Goal: Task Accomplishment & Management: Manage account settings

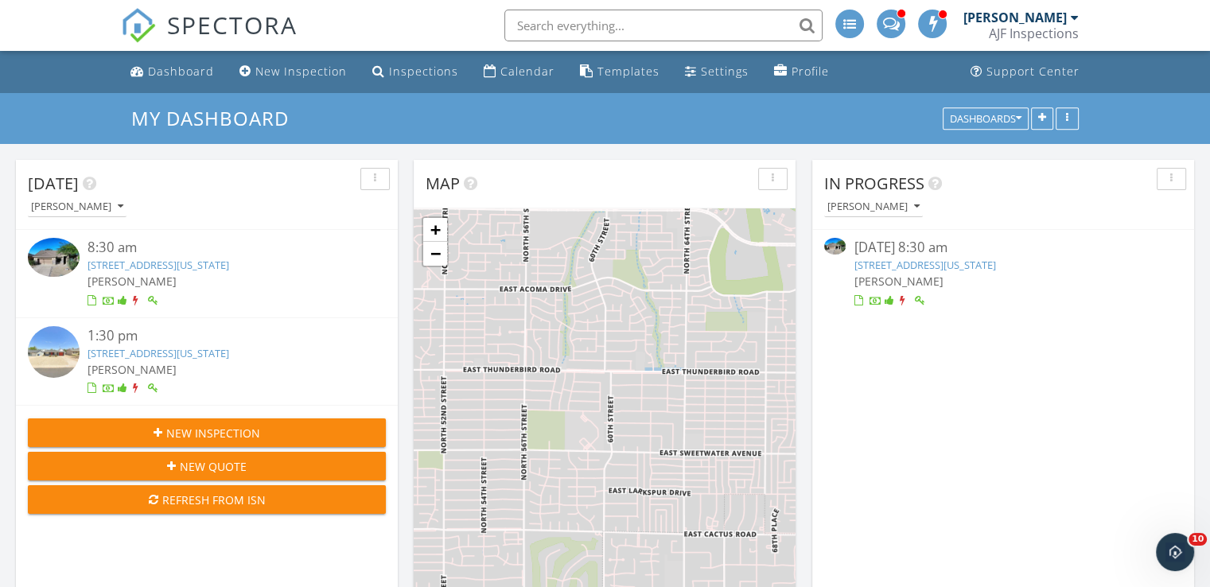
scroll to position [7, 8]
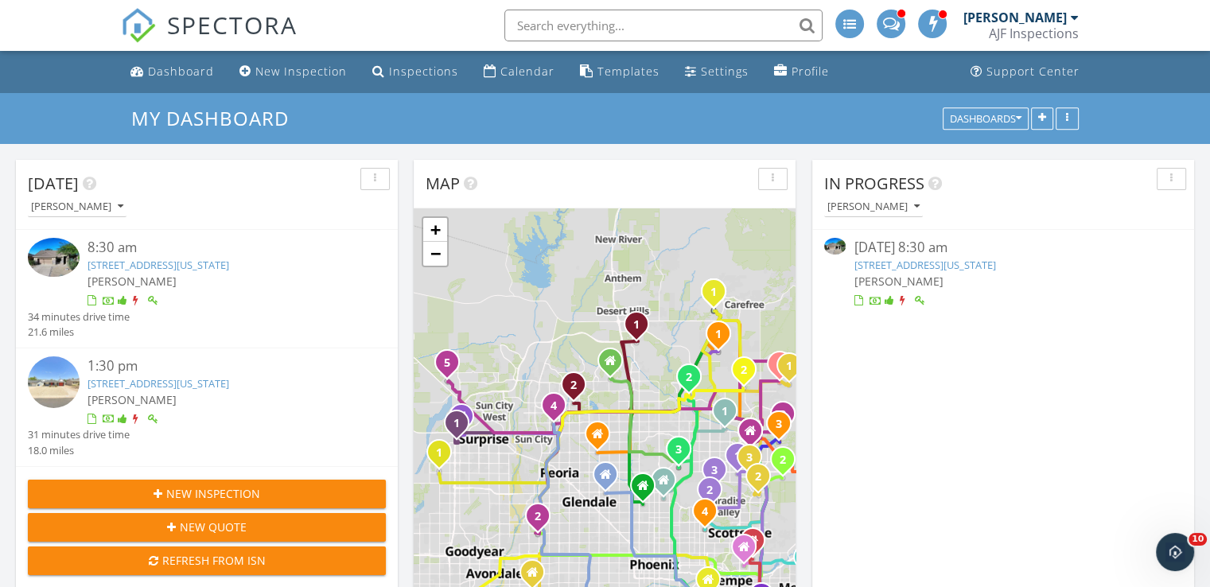
click at [229, 262] on link "10623 E Acacia Dr , Scottsdale, Arizona 85255" at bounding box center [158, 265] width 142 height 14
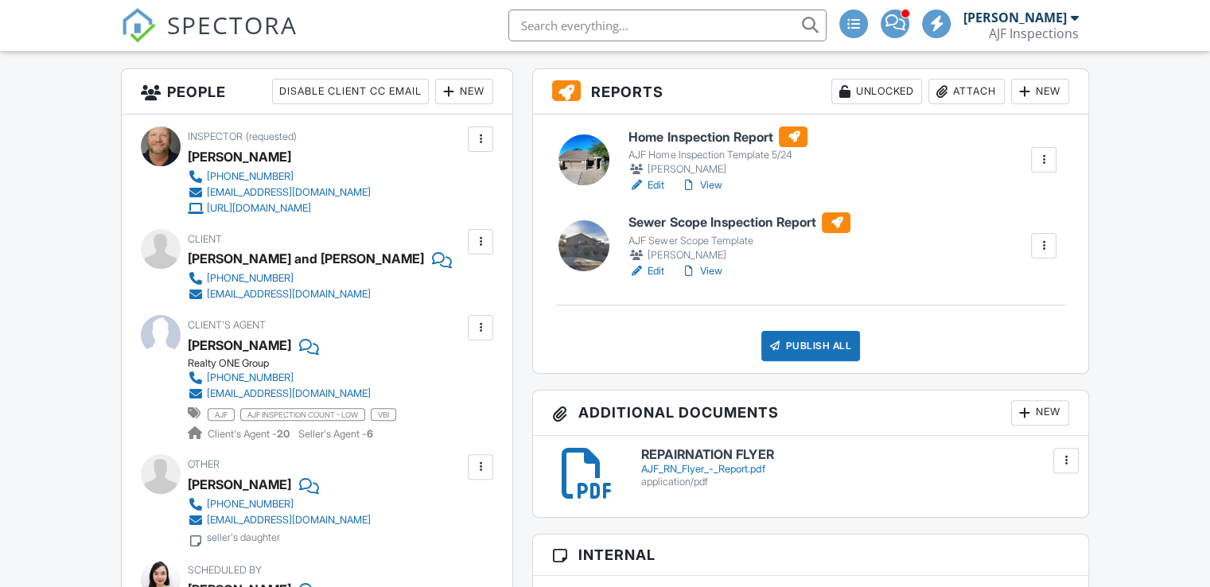
click at [719, 187] on link "View" at bounding box center [700, 185] width 41 height 16
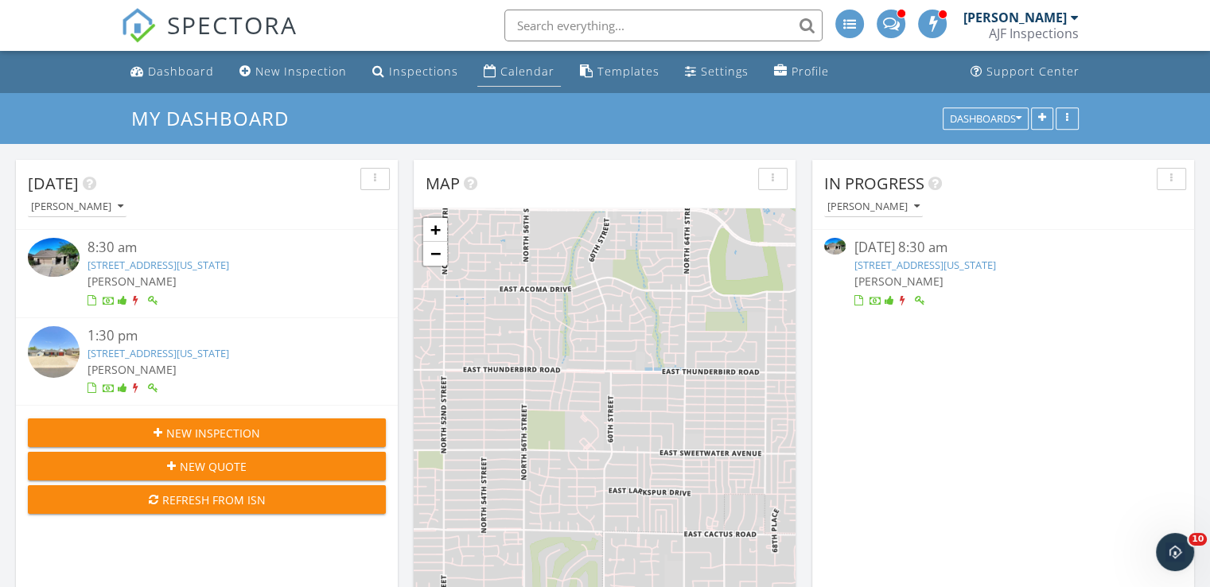
click at [511, 75] on div "Calendar" at bounding box center [527, 71] width 54 height 15
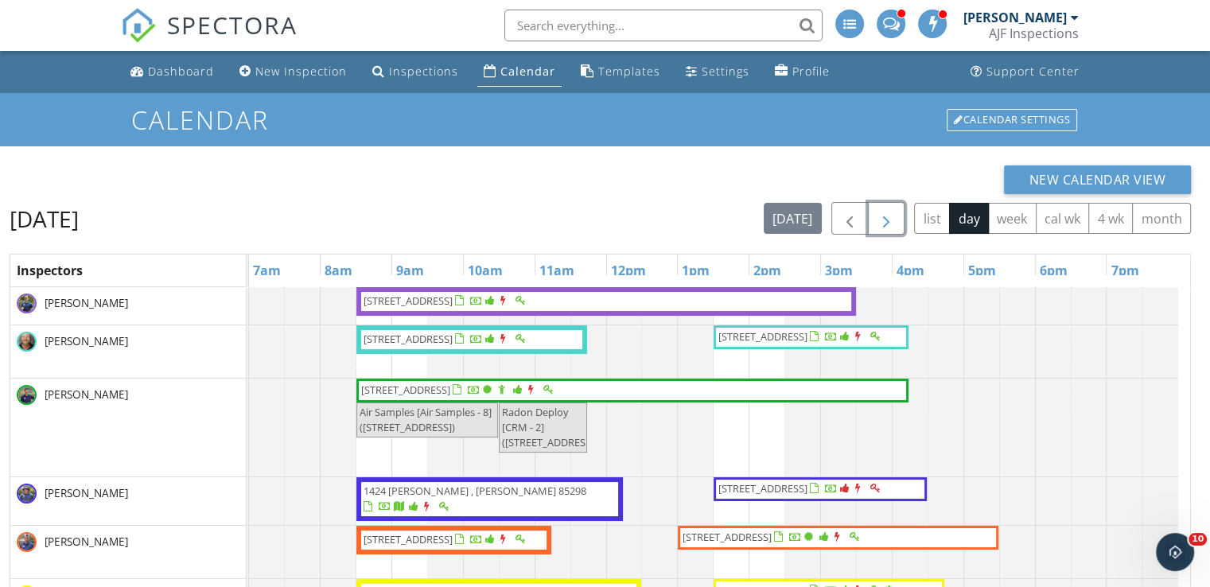
click at [891, 221] on span "button" at bounding box center [886, 218] width 19 height 19
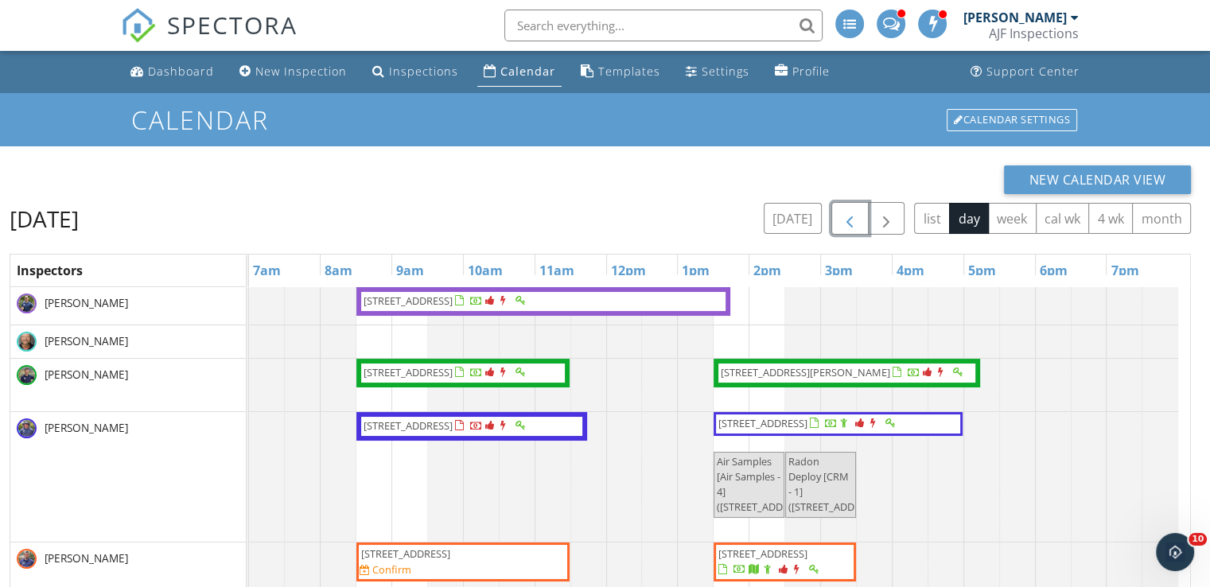
click at [853, 223] on span "button" at bounding box center [849, 218] width 19 height 19
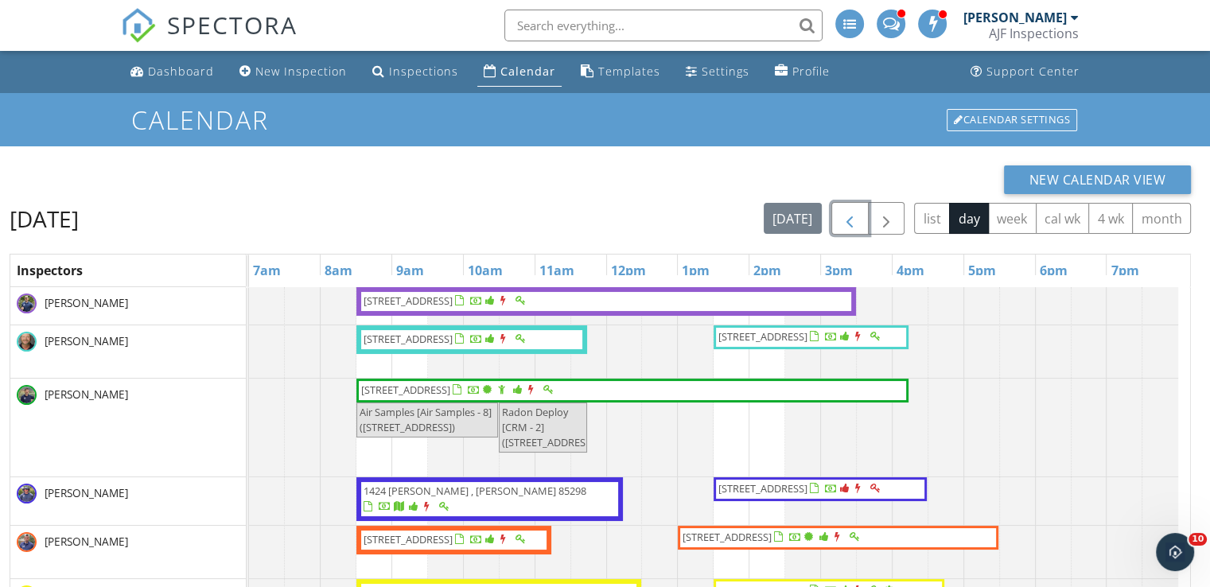
click at [459, 348] on span "10623 E Acacia Dr , Scottsdale 85255" at bounding box center [446, 340] width 168 height 16
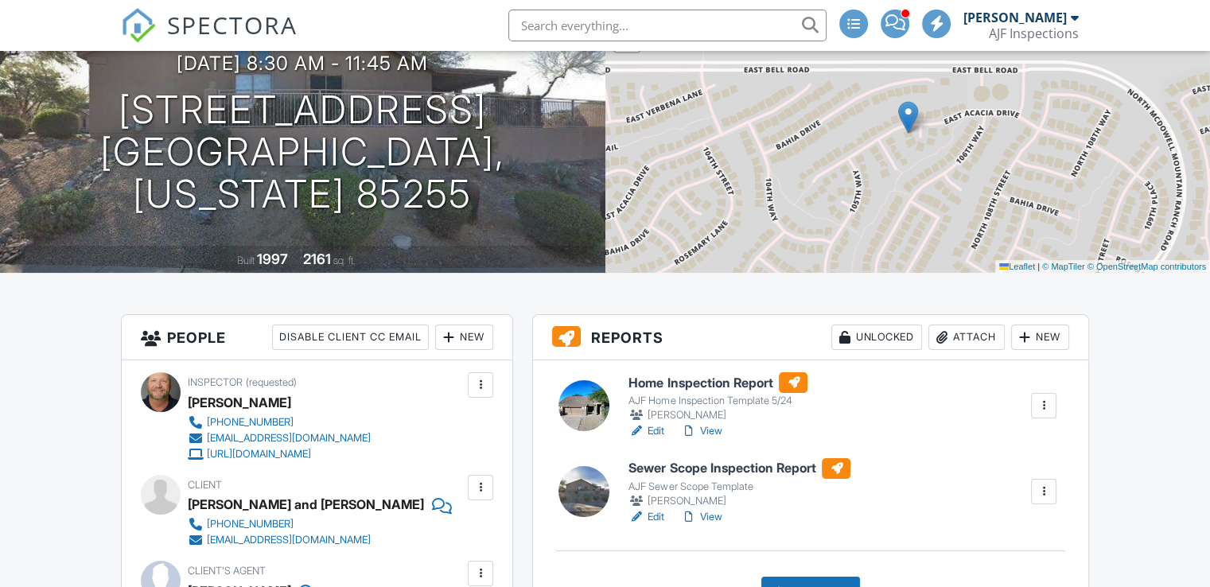
scroll to position [239, 0]
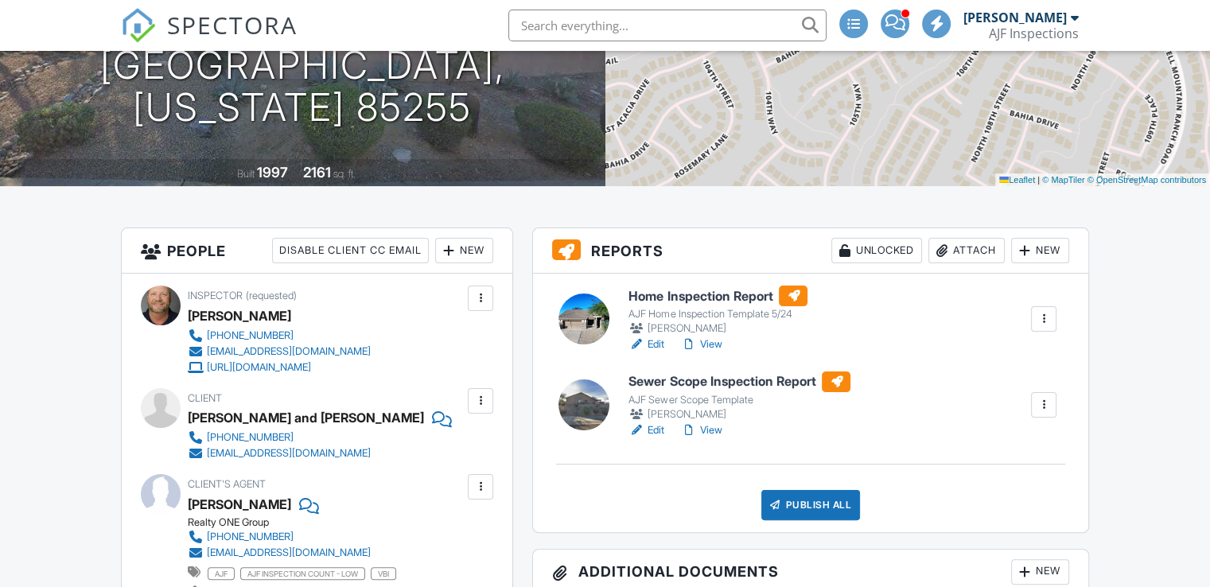
drag, startPoint x: 720, startPoint y: 344, endPoint x: 820, endPoint y: 344, distance: 100.2
click at [720, 344] on link "View" at bounding box center [700, 344] width 41 height 16
